Goal: Complete application form

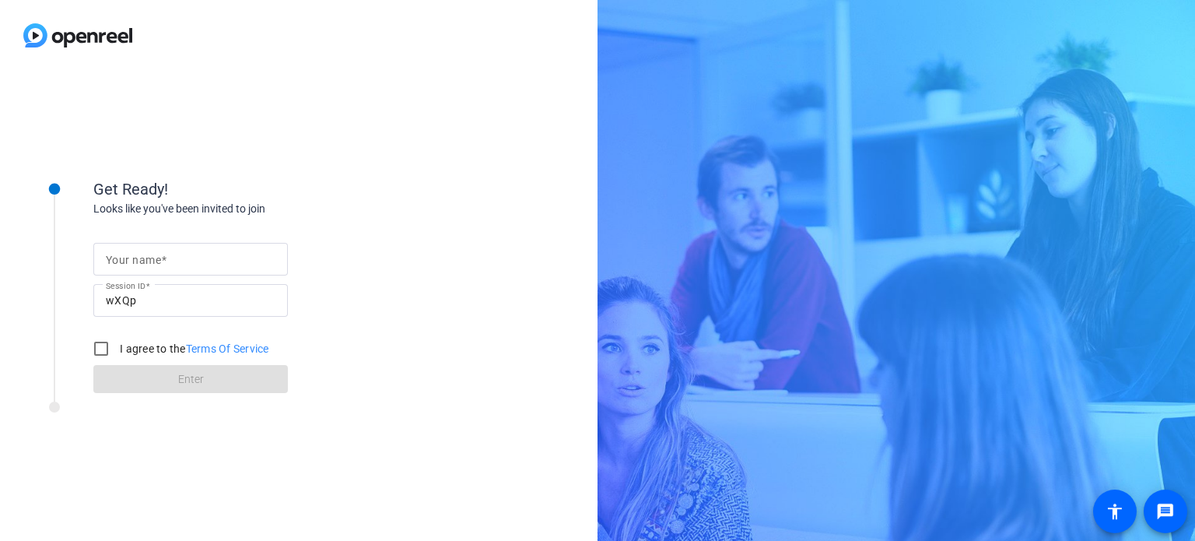
click at [163, 269] on div at bounding box center [191, 259] width 170 height 33
type input "[PERSON_NAME]"
click at [102, 352] on input "I agree to the Terms Of Service" at bounding box center [101, 348] width 31 height 31
checkbox input "true"
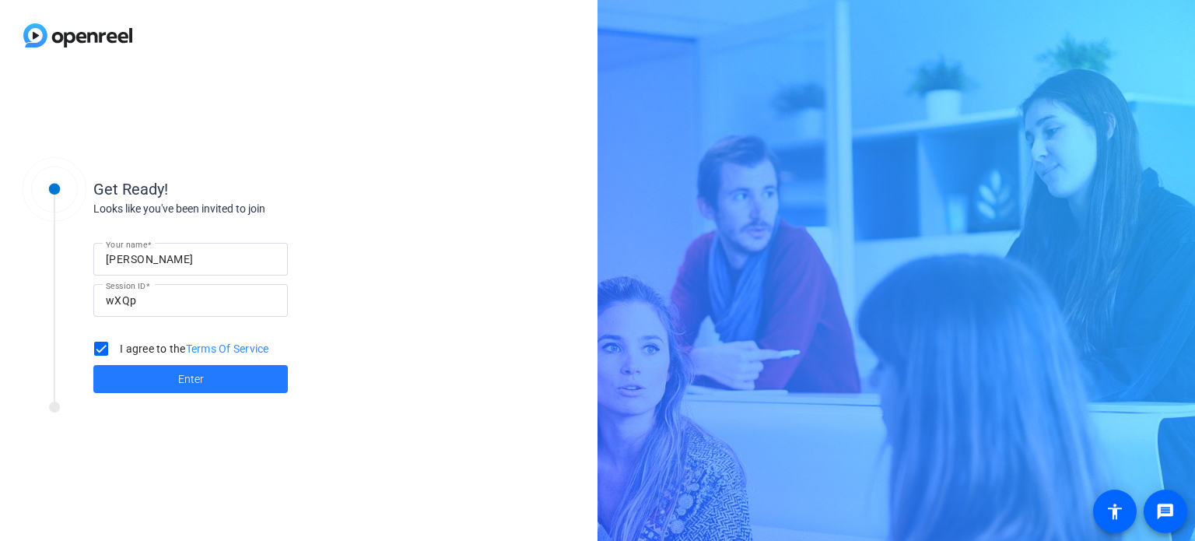
click at [130, 373] on span at bounding box center [190, 378] width 194 height 37
